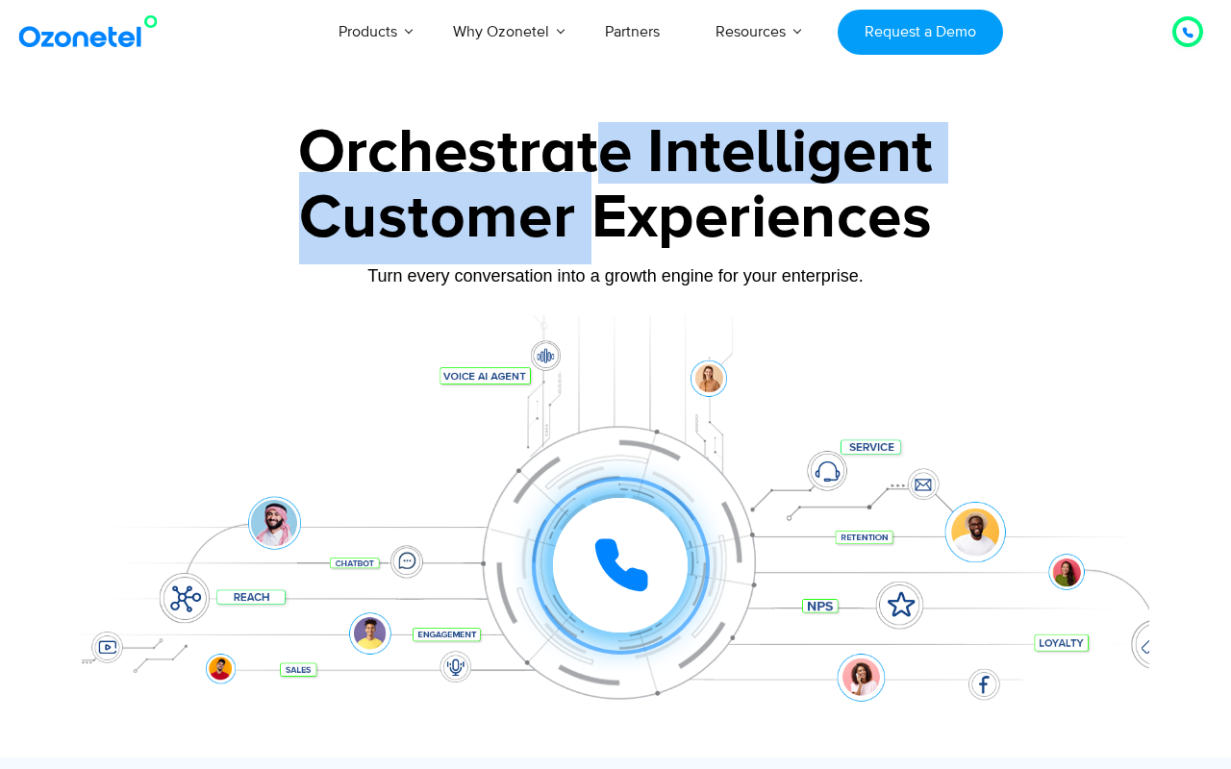
click at [598, 211] on div "Orchestrate Intelligent Customer Experiences Turn every conversation into a gro…" at bounding box center [615, 439] width 1067 height 635
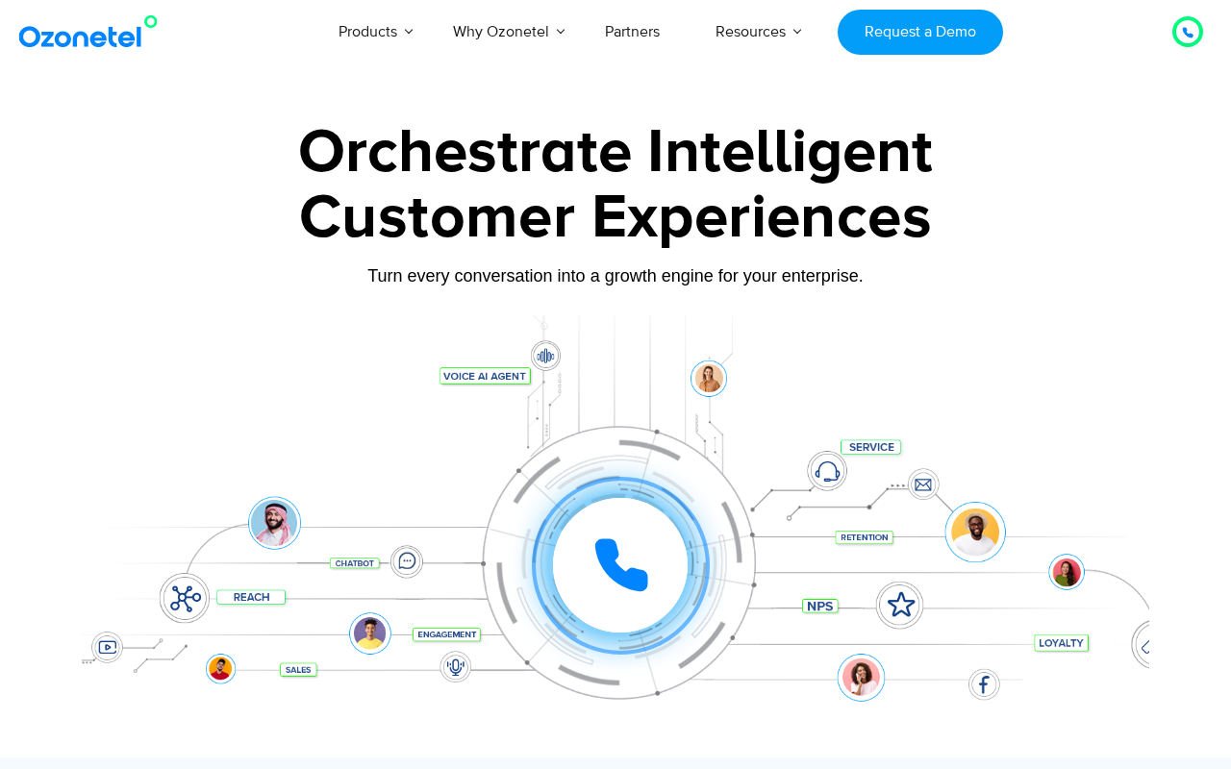
click at [598, 212] on div "Customer Experiences" at bounding box center [615, 218] width 1067 height 92
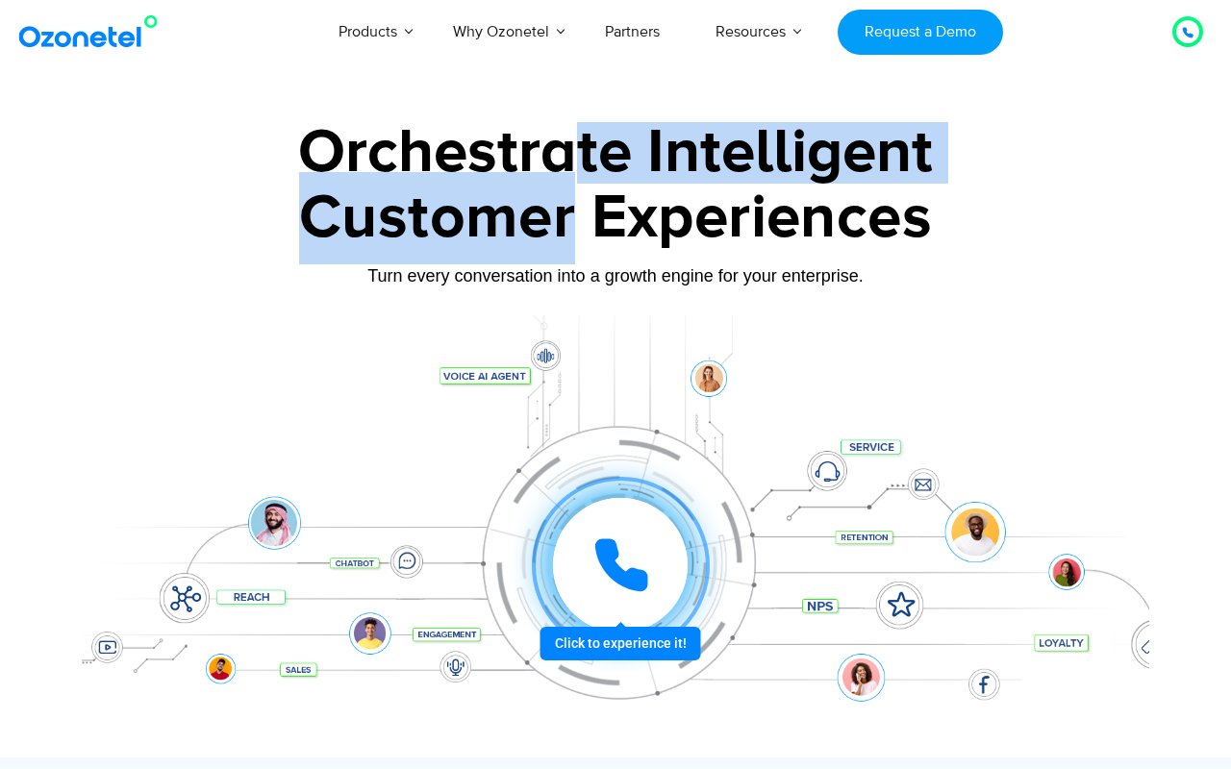
drag, startPoint x: 571, startPoint y: 220, endPoint x: 569, endPoint y: 160, distance: 60.6
click at [569, 161] on div "Orchestrate Intelligent Customer Experiences Turn every conversation into a gro…" at bounding box center [615, 439] width 1067 height 635
click at [569, 160] on div "Orchestrate Intelligent" at bounding box center [615, 153] width 1067 height 62
drag, startPoint x: 570, startPoint y: 146, endPoint x: 570, endPoint y: 225, distance: 78.8
click at [570, 225] on div "Orchestrate Intelligent Customer Experiences Turn every conversation into a gro…" at bounding box center [615, 439] width 1067 height 635
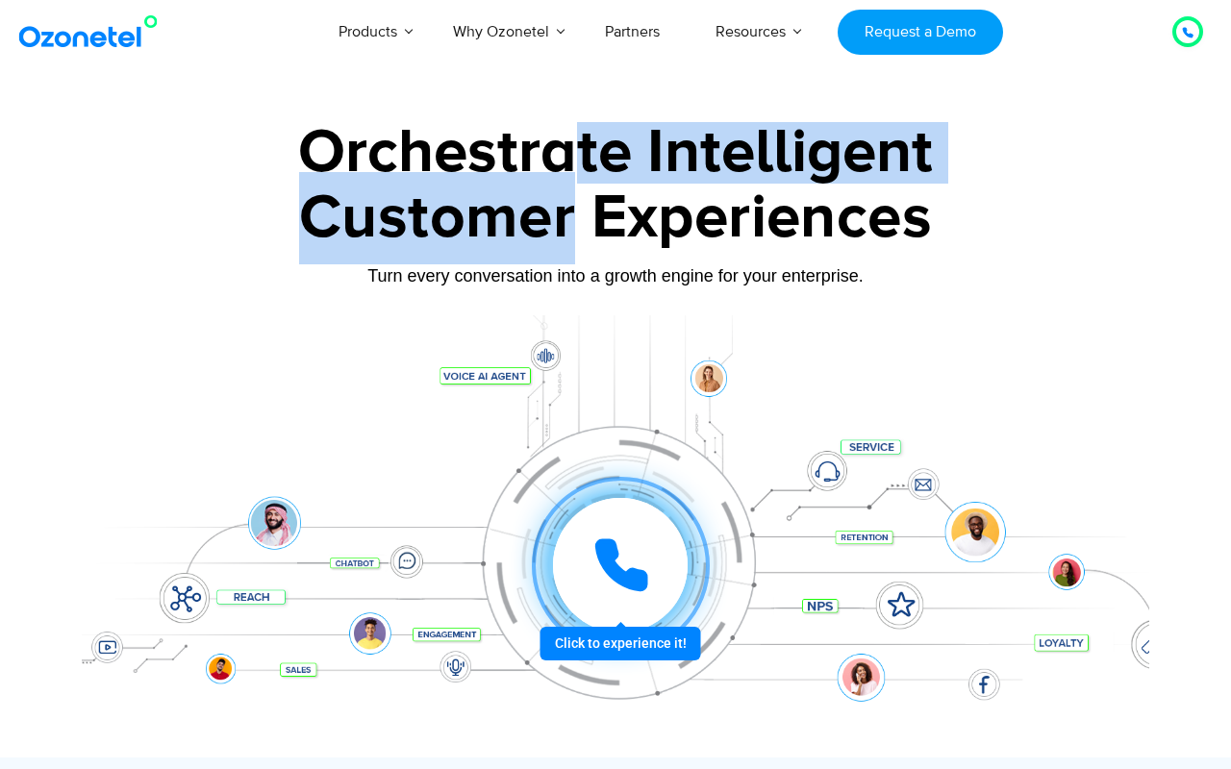
click at [570, 225] on div "Customer Experiences" at bounding box center [615, 218] width 1067 height 92
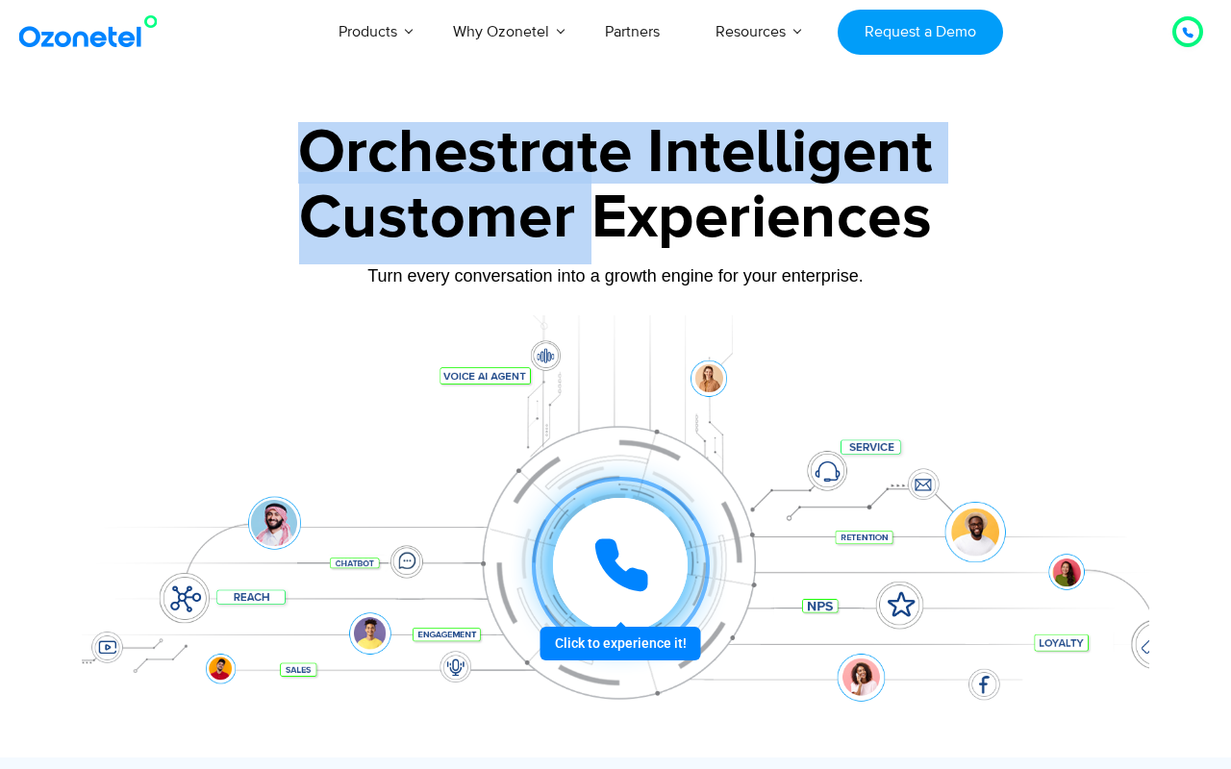
drag, startPoint x: 570, startPoint y: 225, endPoint x: 571, endPoint y: 143, distance: 81.7
click at [571, 143] on div "Orchestrate Intelligent Customer Experiences Turn every conversation into a gro…" at bounding box center [615, 439] width 1067 height 635
click at [571, 142] on div "Orchestrate Intelligent" at bounding box center [615, 153] width 1067 height 62
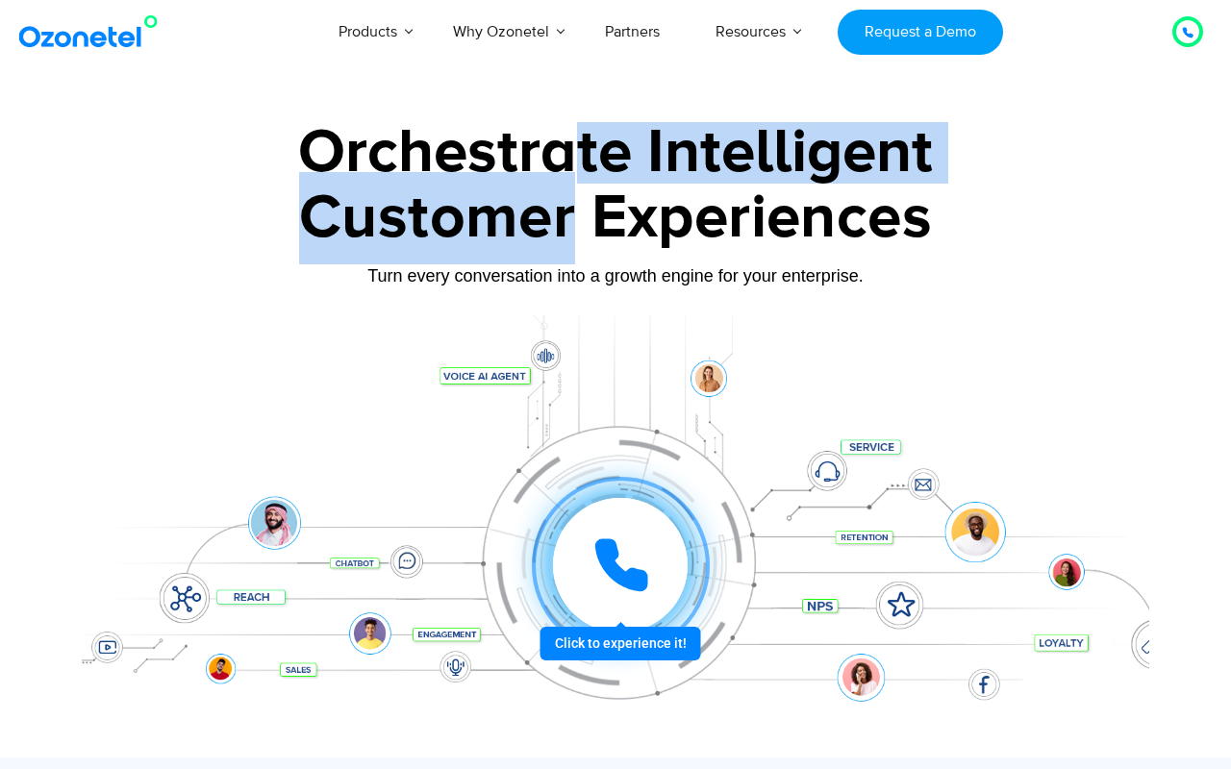
drag, startPoint x: 571, startPoint y: 142, endPoint x: 571, endPoint y: 183, distance: 40.4
click at [571, 183] on div "Orchestrate Intelligent Customer Experiences Turn every conversation into a gro…" at bounding box center [615, 439] width 1067 height 635
click at [571, 183] on div "Customer Experiences" at bounding box center [615, 218] width 1067 height 92
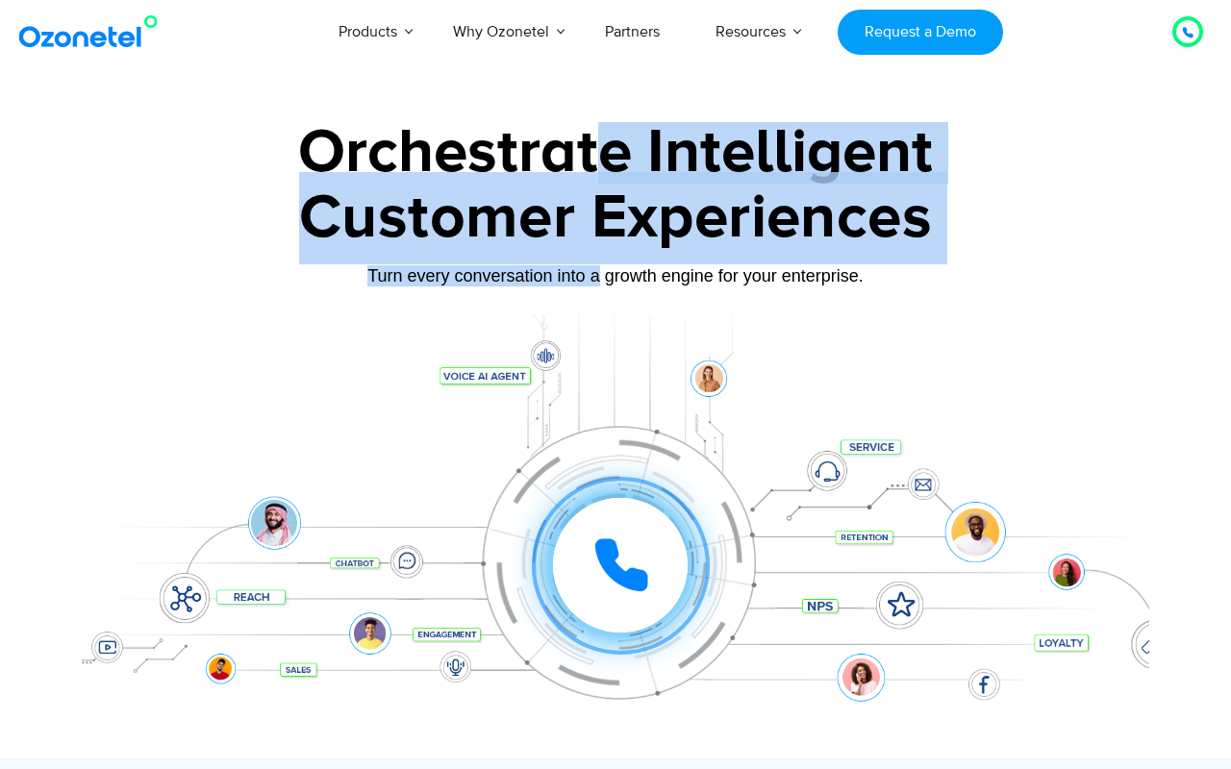
drag, startPoint x: 599, startPoint y: 277, endPoint x: 600, endPoint y: 169, distance: 107.7
click at [600, 169] on div "Orchestrate Intelligent Customer Experiences Turn every conversation into a gro…" at bounding box center [615, 439] width 1067 height 635
click at [600, 169] on div "Orchestrate Intelligent" at bounding box center [615, 153] width 1067 height 62
drag, startPoint x: 600, startPoint y: 162, endPoint x: 600, endPoint y: 284, distance: 122.1
click at [600, 284] on div "Orchestrate Intelligent Customer Experiences Turn every conversation into a gro…" at bounding box center [615, 439] width 1067 height 635
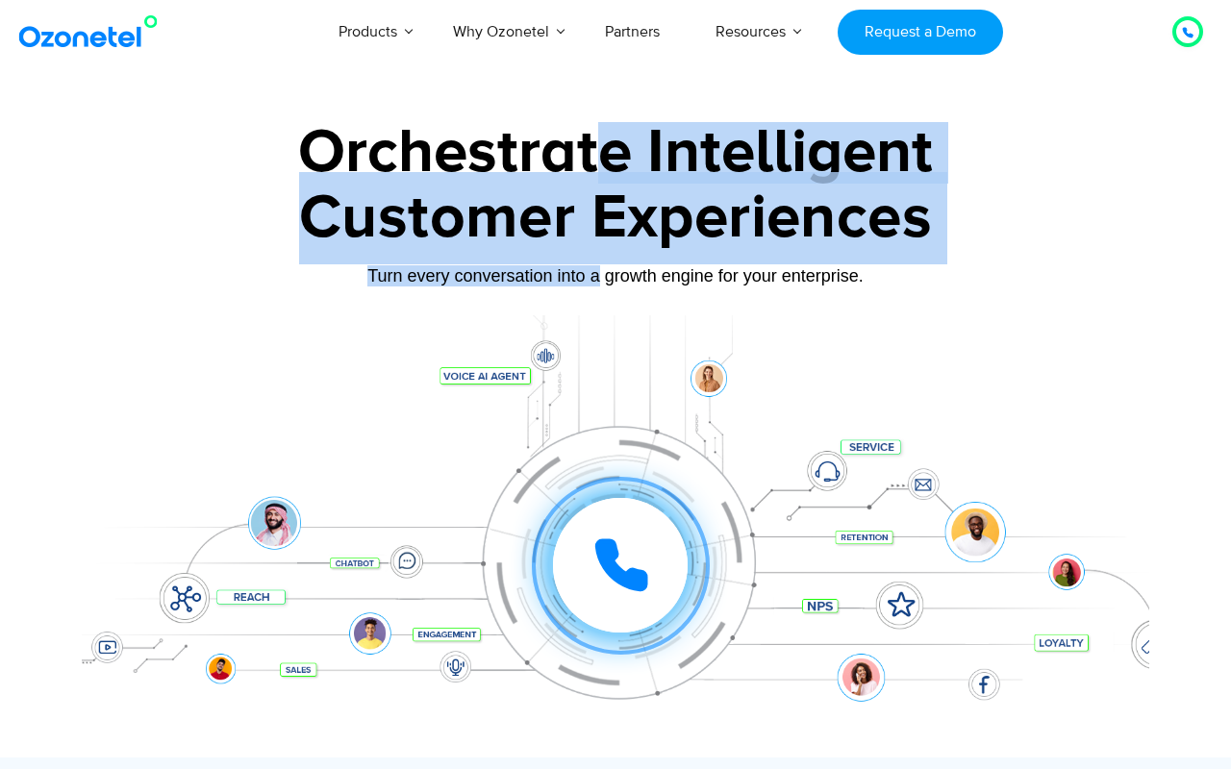
click at [599, 284] on div "Turn every conversation into a growth engine for your enterprise." at bounding box center [615, 275] width 1067 height 21
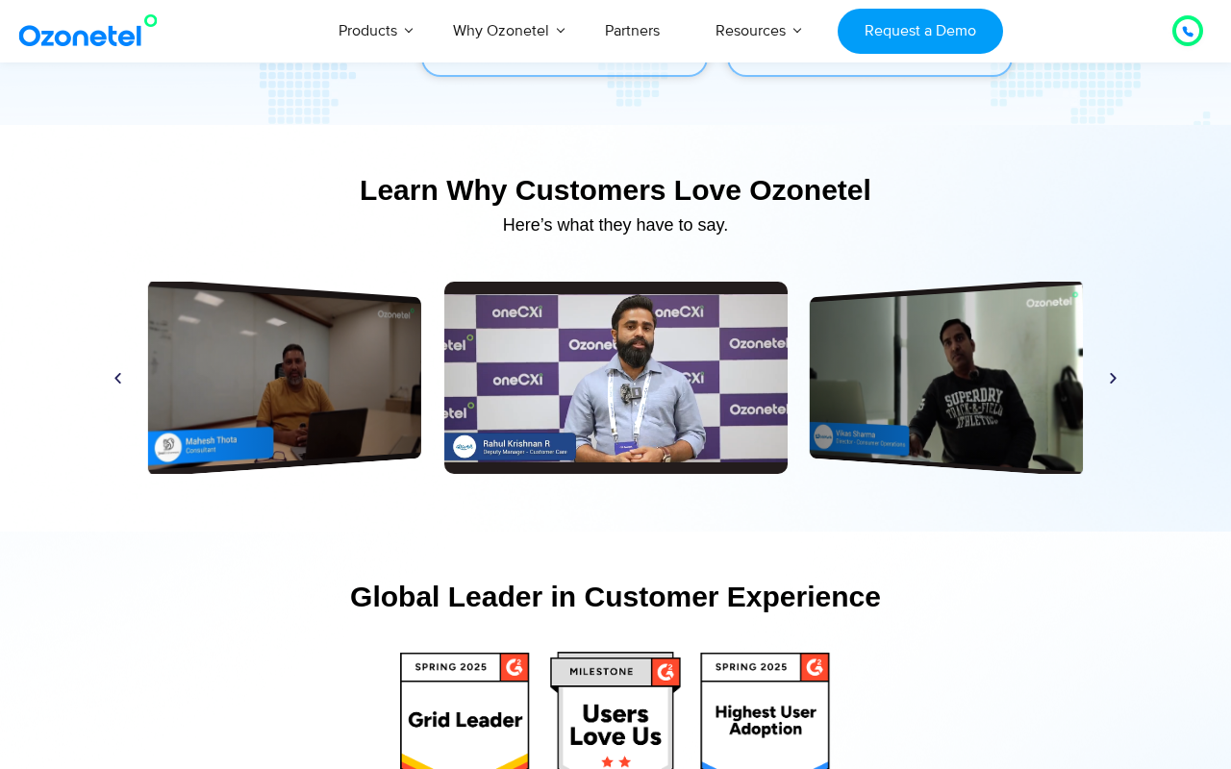
scroll to position [8801, 0]
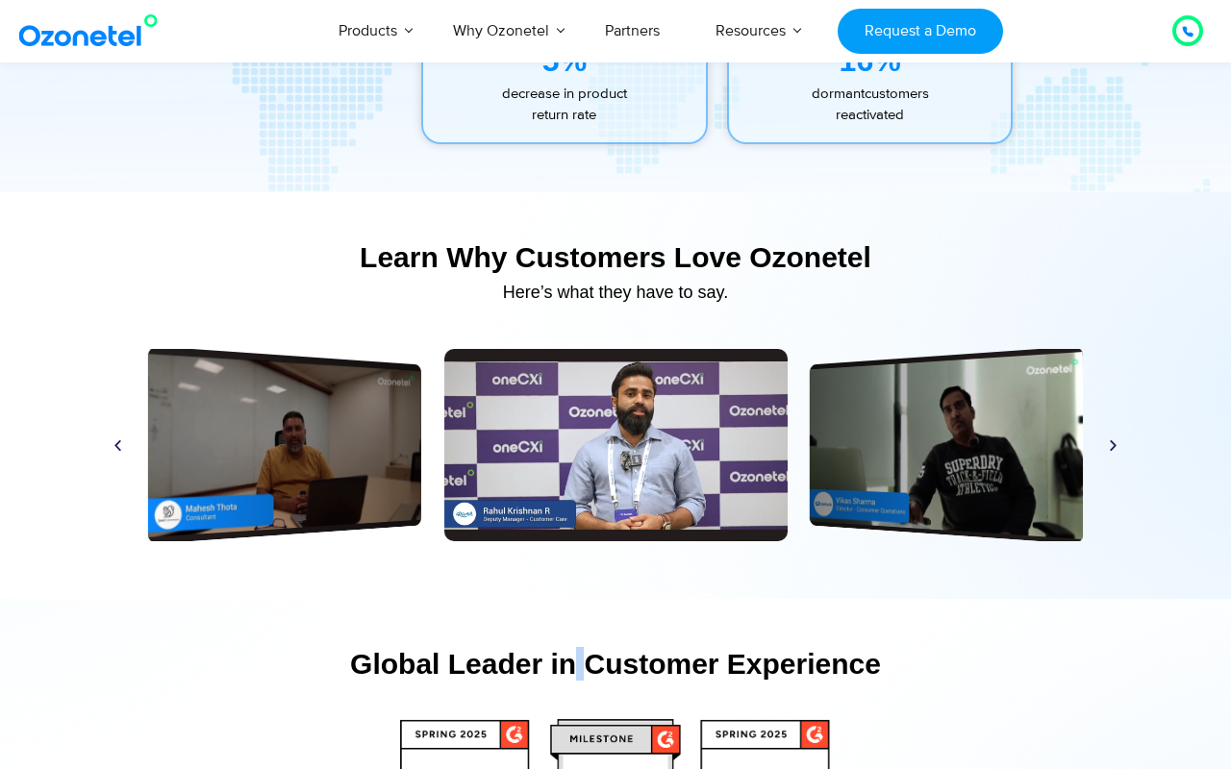
drag, startPoint x: 588, startPoint y: 675, endPoint x: 578, endPoint y: 675, distance: 10.6
click at [578, 675] on div "Global Leader in Customer Experience" at bounding box center [615, 664] width 1029 height 34
click at [582, 675] on div "Global Leader in Customer Experience" at bounding box center [615, 664] width 1029 height 34
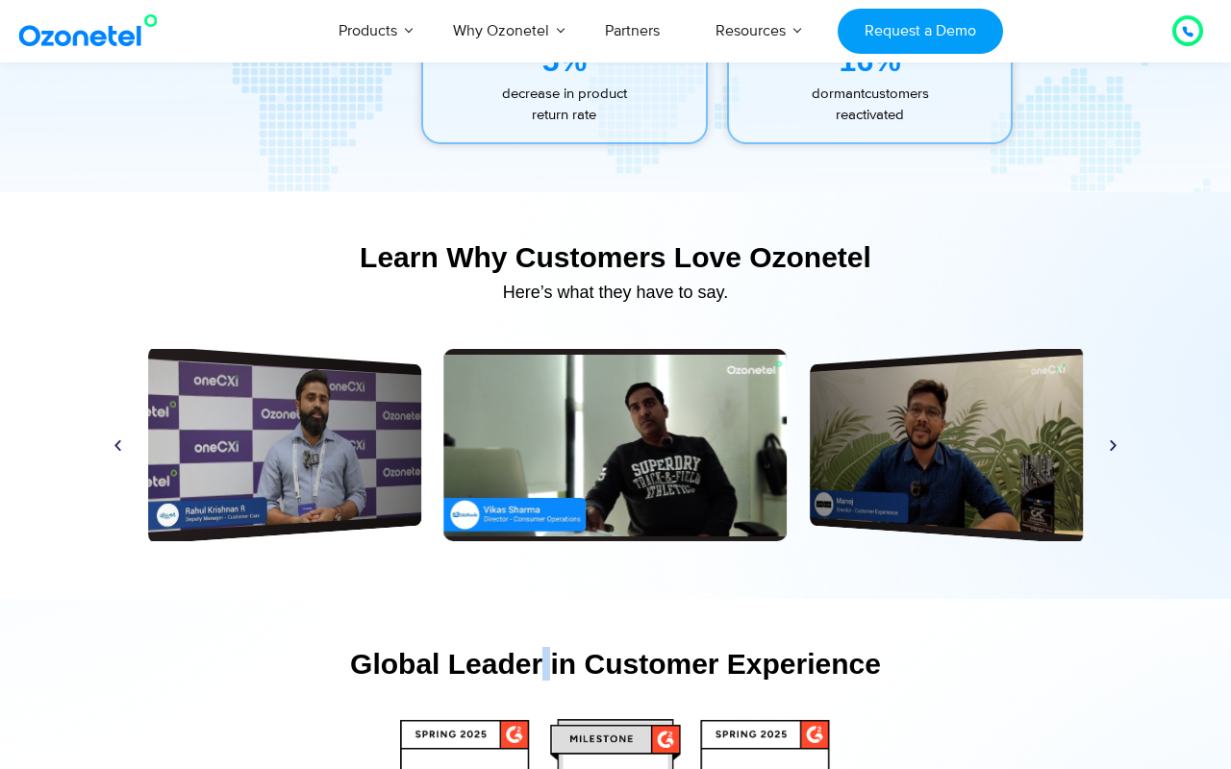
drag, startPoint x: 554, startPoint y: 674, endPoint x: 542, endPoint y: 675, distance: 11.6
click at [542, 675] on div "Global Leader in Customer Experience" at bounding box center [615, 664] width 1029 height 34
click at [439, 673] on div "Global Leader in Customer Experience" at bounding box center [615, 664] width 1029 height 34
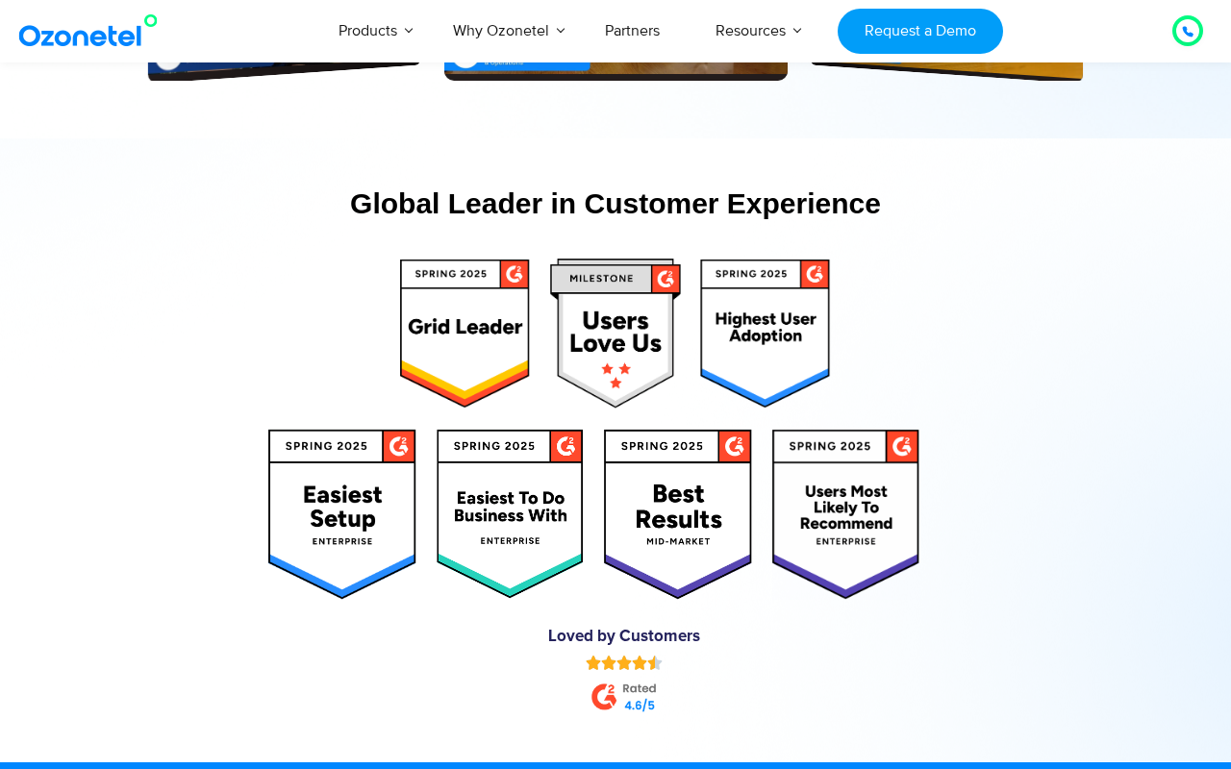
scroll to position [9261, 0]
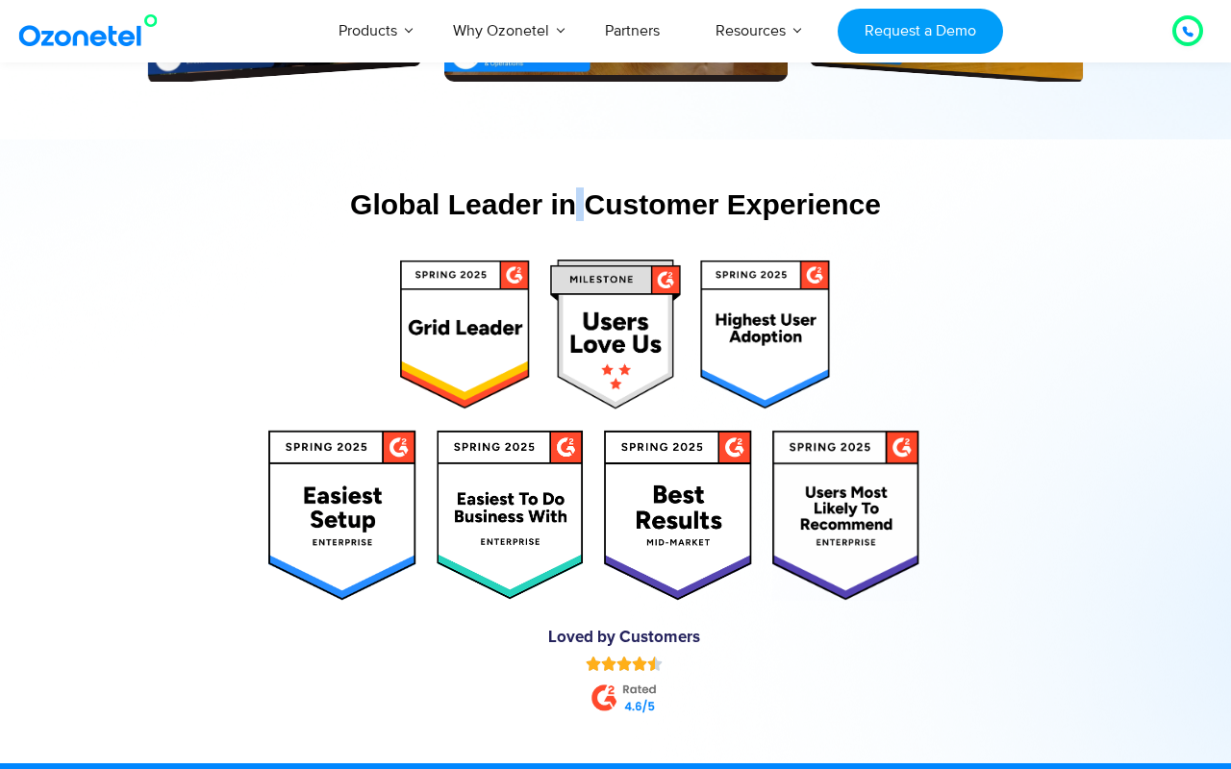
drag, startPoint x: 575, startPoint y: 209, endPoint x: 589, endPoint y: 211, distance: 14.7
click at [589, 211] on div "Global Leader in Customer Experience" at bounding box center [615, 204] width 1029 height 34
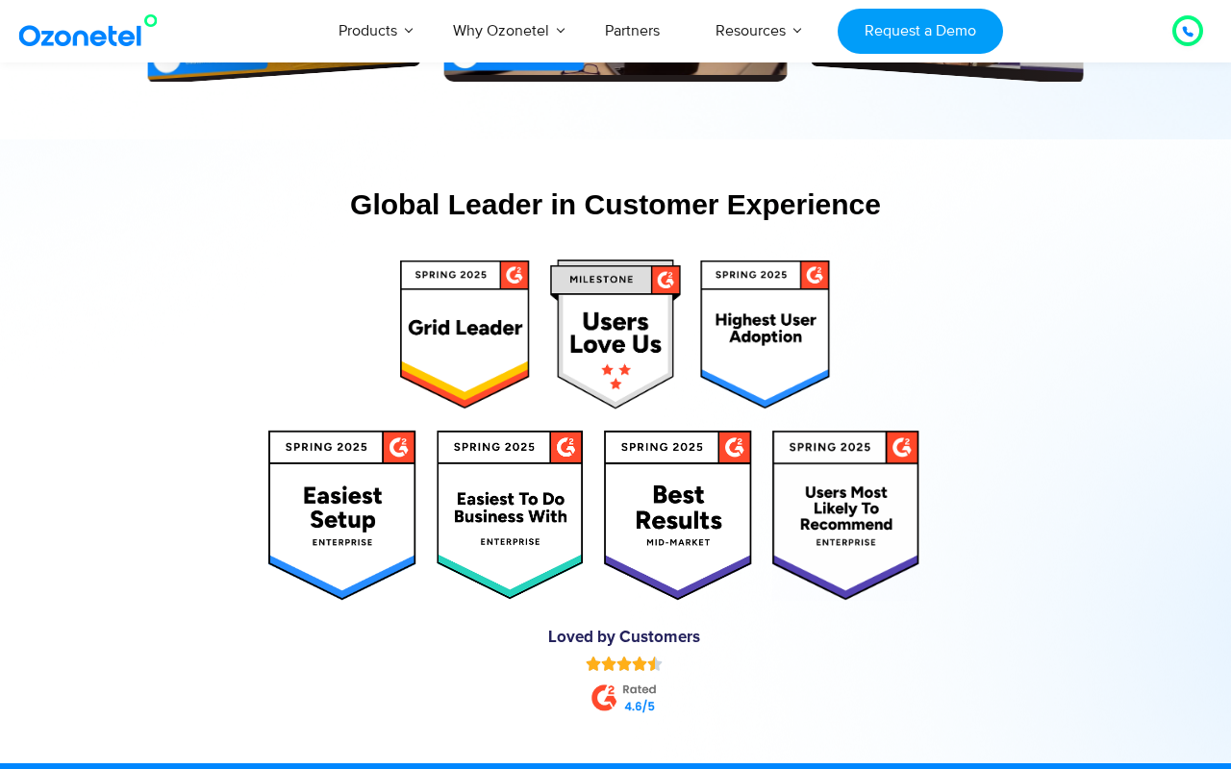
scroll to position [9260, 0]
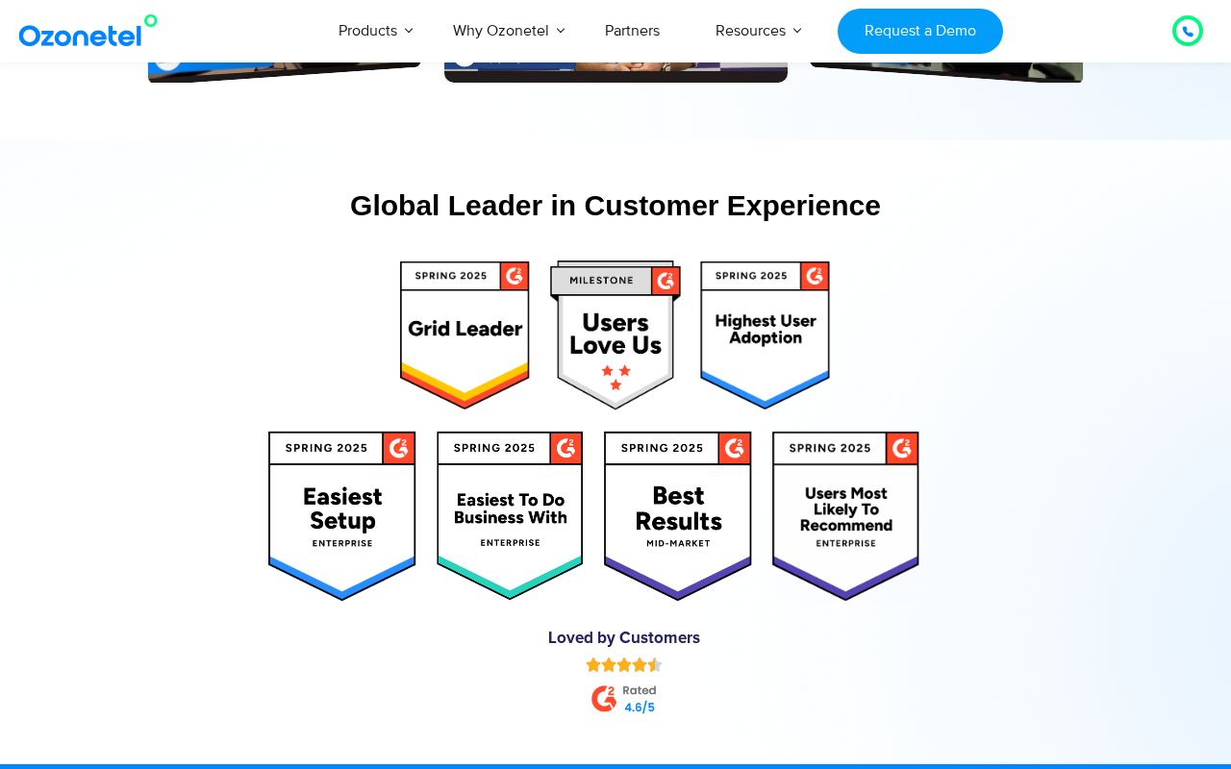
drag, startPoint x: 585, startPoint y: 486, endPoint x: 595, endPoint y: 487, distance: 9.7
click at [595, 487] on div at bounding box center [615, 516] width 1048 height 190
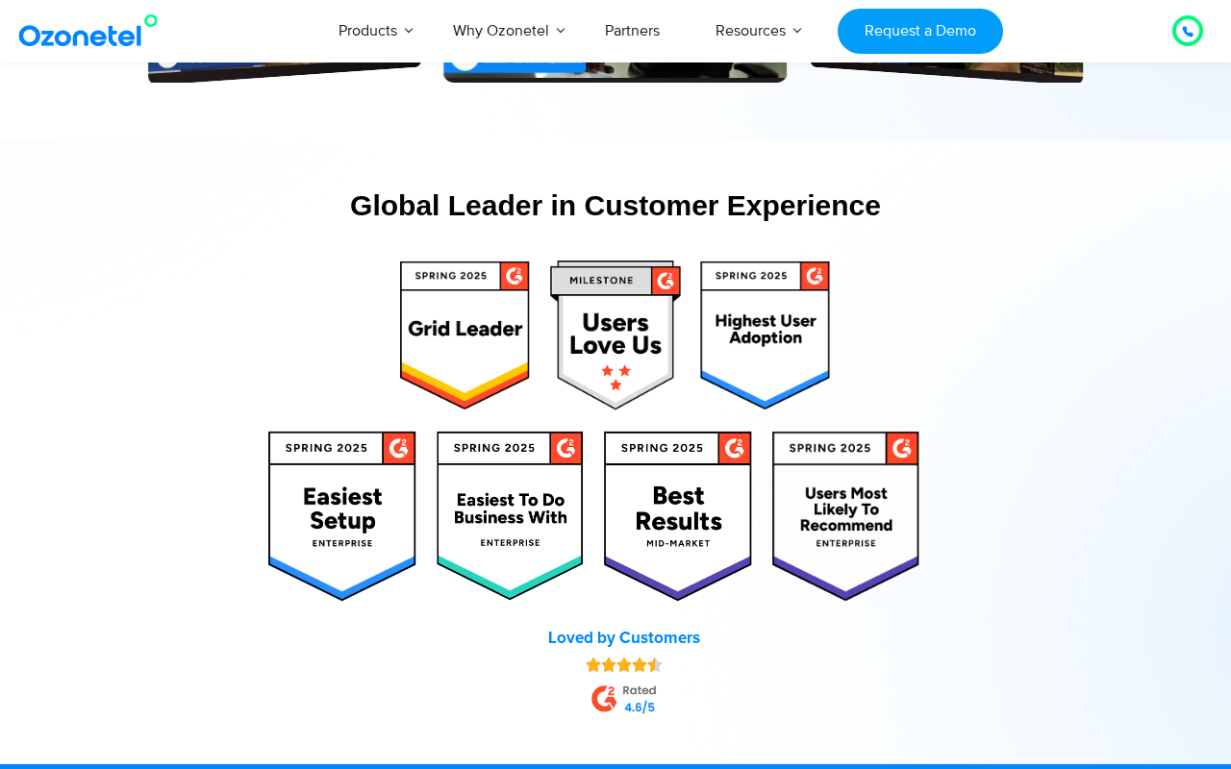
click at [604, 646] on link "Loved by Customers" at bounding box center [624, 639] width 152 height 16
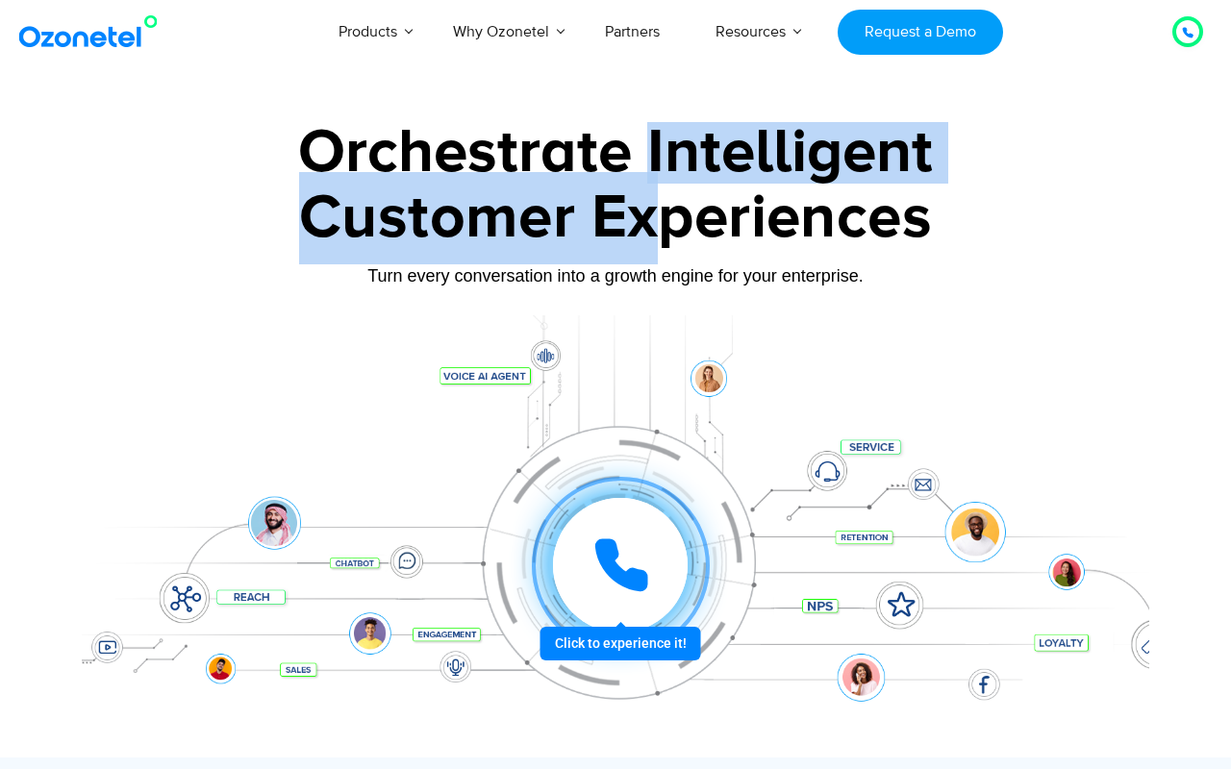
drag, startPoint x: 648, startPoint y: 147, endPoint x: 649, endPoint y: 201, distance: 53.8
click at [649, 201] on div "Orchestrate Intelligent Customer Experiences Turn every conversation into a gro…" at bounding box center [615, 439] width 1067 height 635
click at [649, 202] on div "Customer Experiences" at bounding box center [615, 218] width 1067 height 92
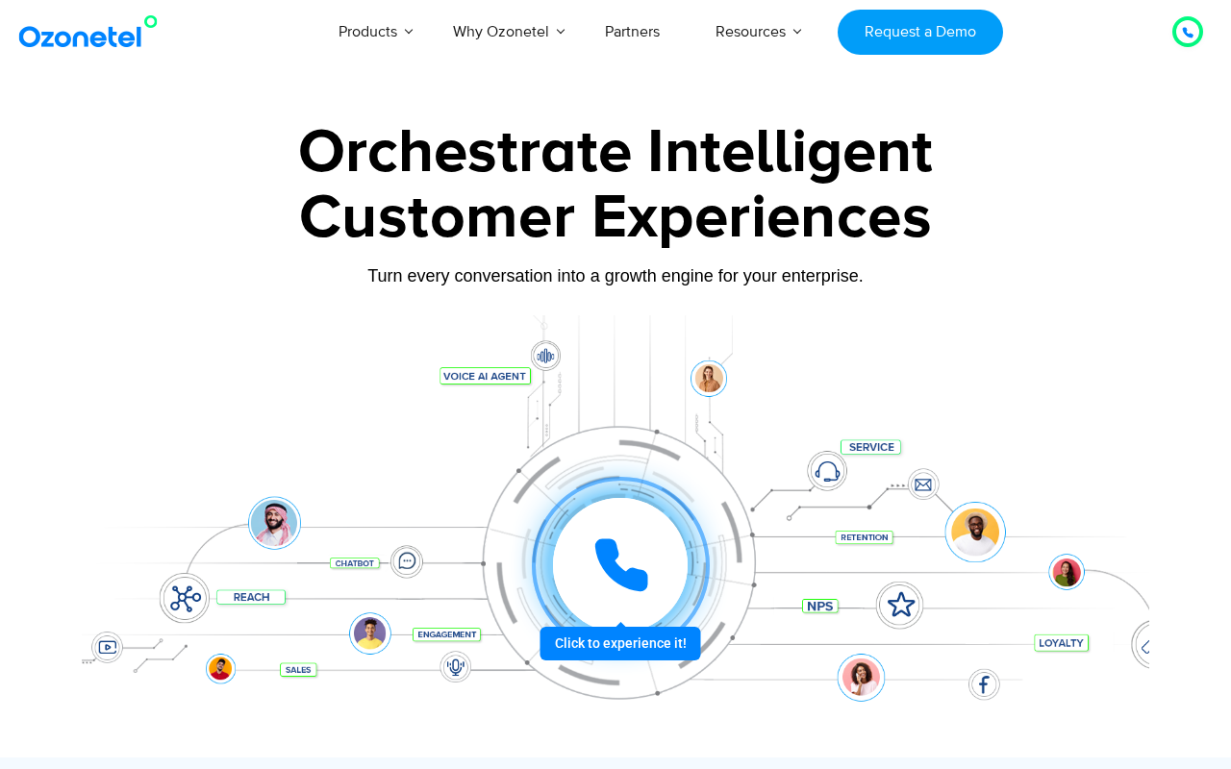
drag, startPoint x: 649, startPoint y: 202, endPoint x: 649, endPoint y: 174, distance: 27.9
click at [649, 174] on div "Customer Experiences" at bounding box center [615, 218] width 1067 height 92
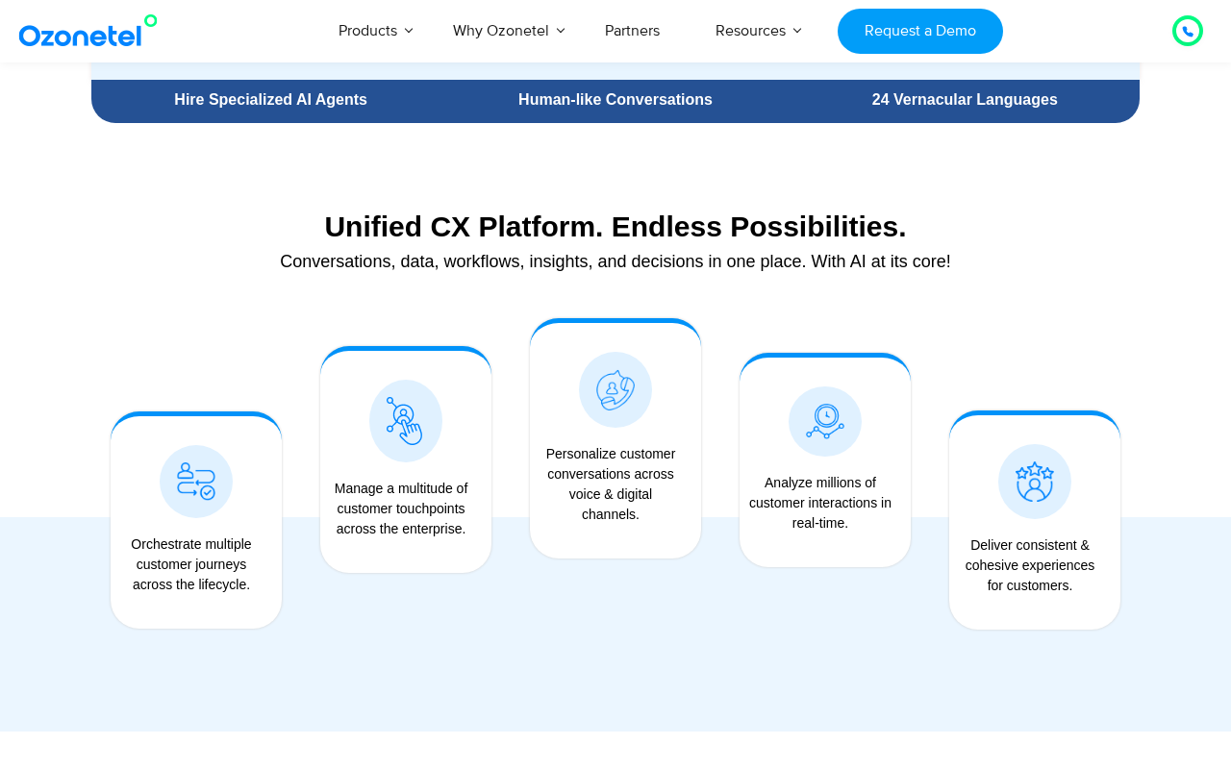
scroll to position [1414, 0]
